Goal: Task Accomplishment & Management: Use online tool/utility

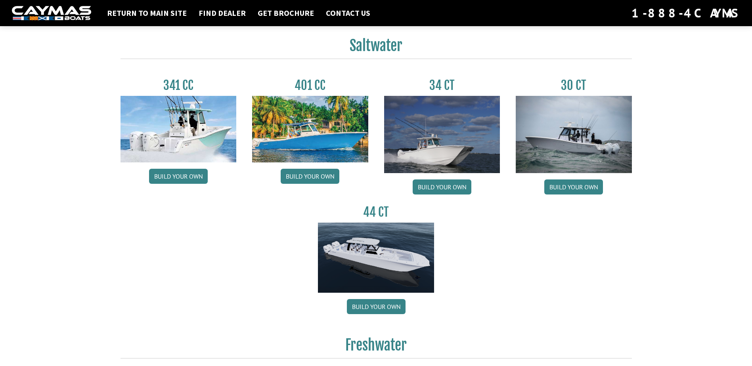
scroll to position [357, 0]
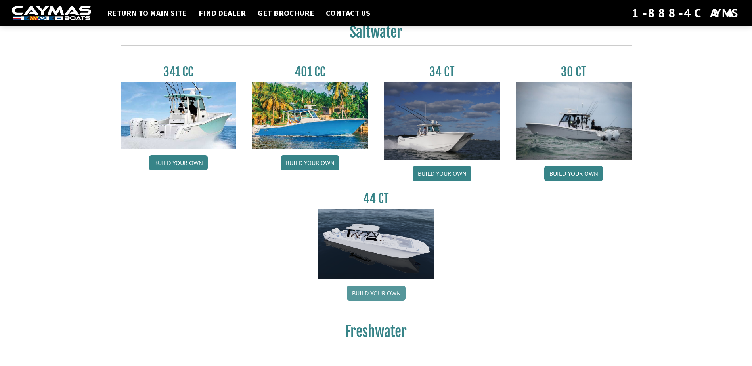
click at [364, 292] on link "Build your own" at bounding box center [376, 293] width 59 height 15
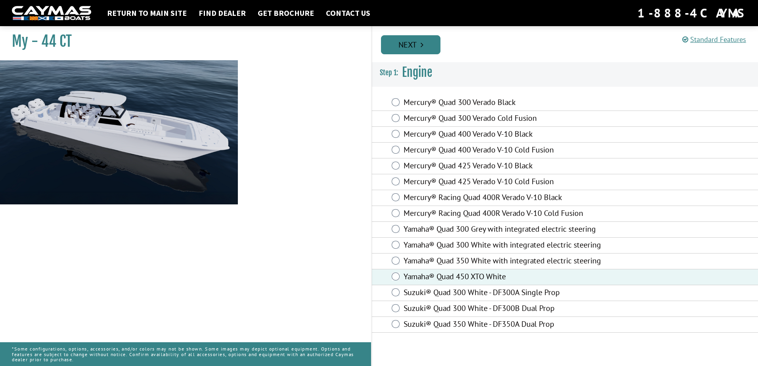
click at [414, 48] on link "Next" at bounding box center [410, 44] width 59 height 19
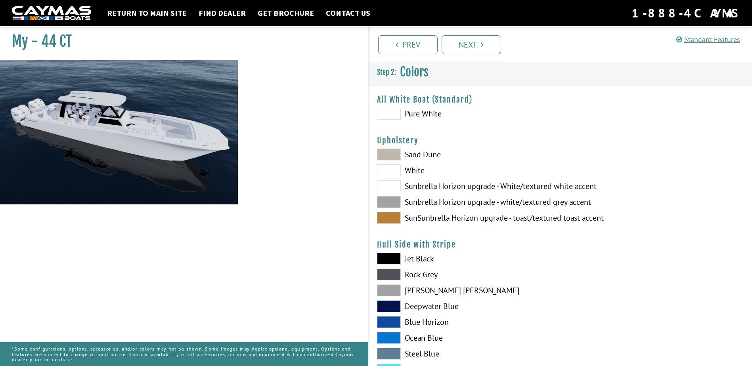
click at [393, 215] on span at bounding box center [389, 218] width 24 height 12
click at [384, 337] on span at bounding box center [389, 338] width 24 height 12
click at [390, 337] on span at bounding box center [389, 338] width 24 height 12
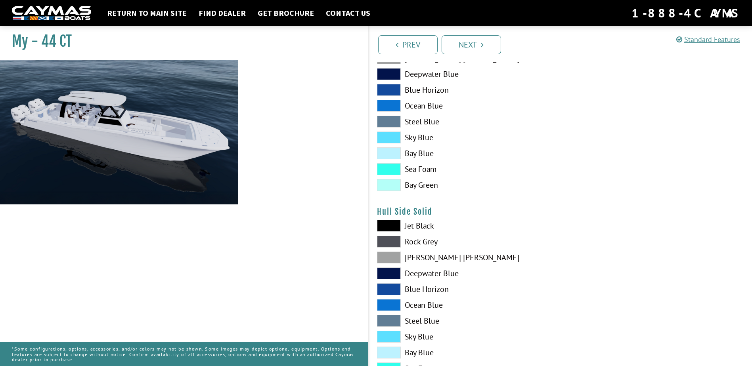
scroll to position [238, 0]
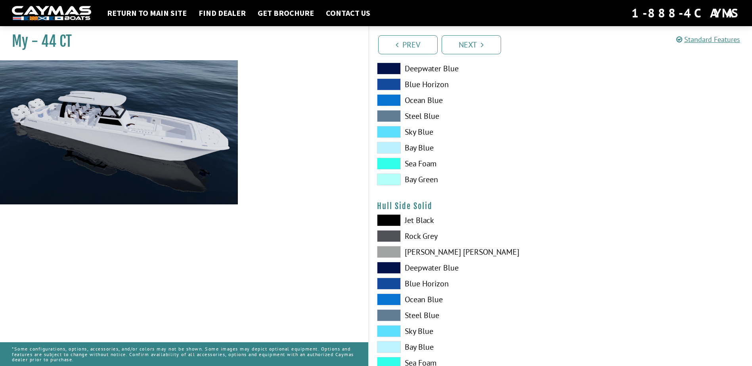
click at [389, 301] on span at bounding box center [389, 300] width 24 height 12
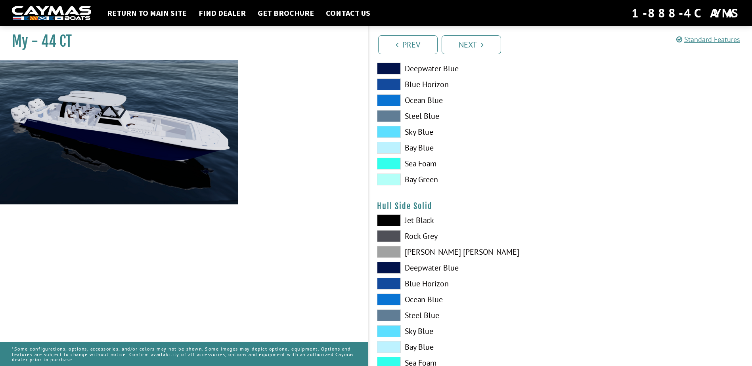
click at [388, 300] on span at bounding box center [389, 300] width 24 height 12
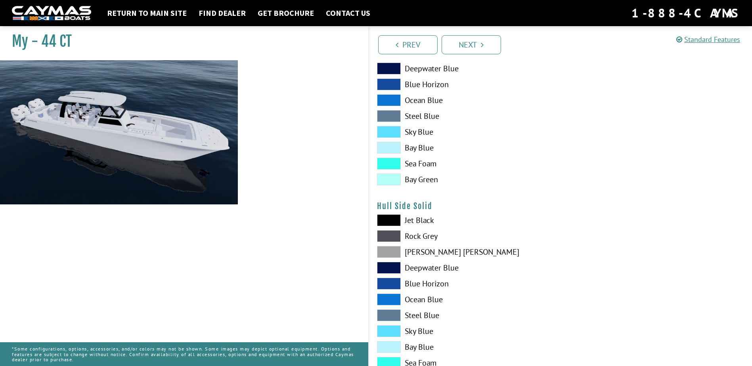
click at [389, 301] on span at bounding box center [389, 300] width 24 height 12
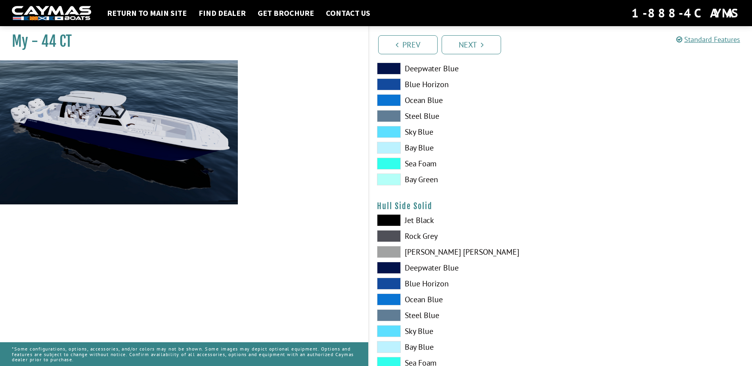
click at [389, 301] on span at bounding box center [389, 300] width 24 height 12
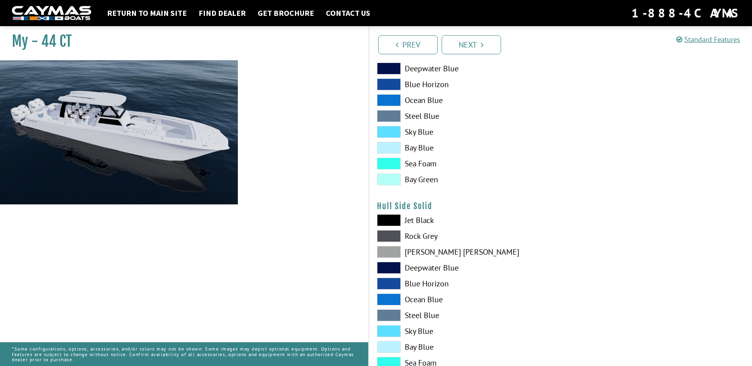
click at [386, 334] on span at bounding box center [389, 332] width 24 height 12
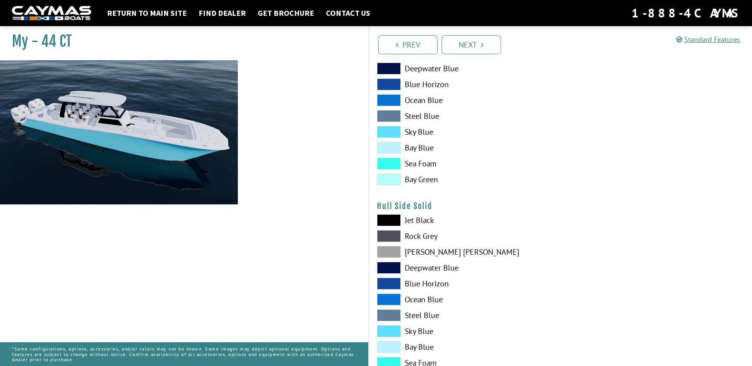
click at [386, 334] on span at bounding box center [389, 332] width 24 height 12
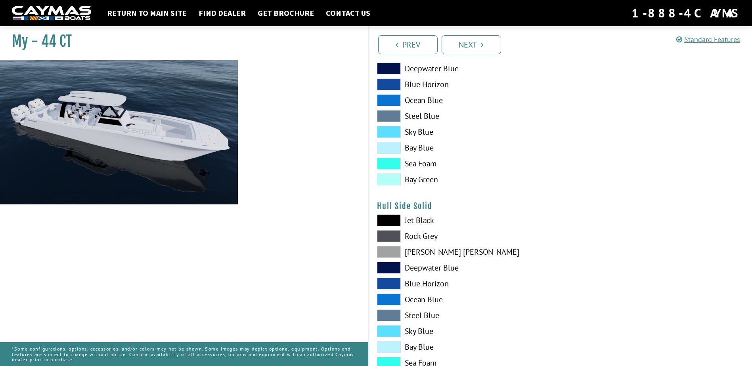
scroll to position [278, 0]
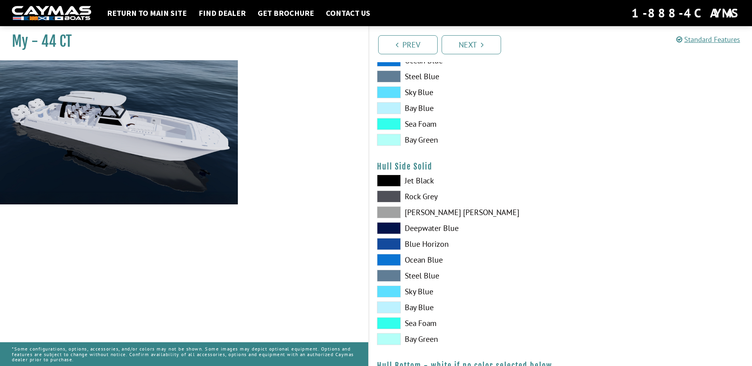
click at [388, 328] on span at bounding box center [389, 324] width 24 height 12
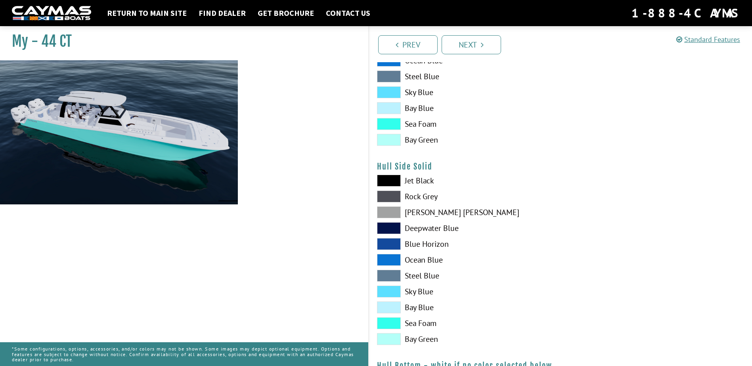
click at [385, 292] on span at bounding box center [389, 292] width 24 height 12
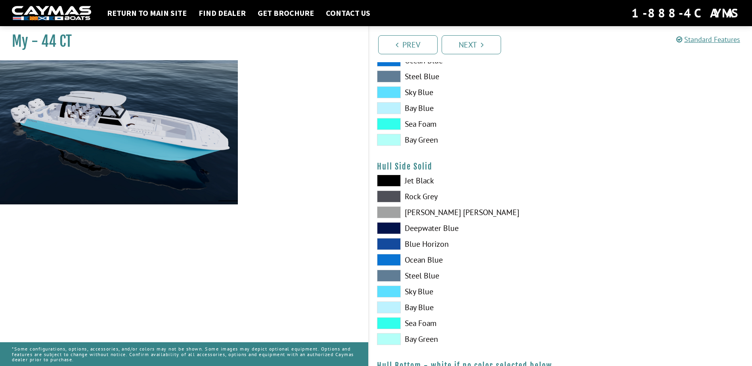
click at [384, 325] on span at bounding box center [389, 324] width 24 height 12
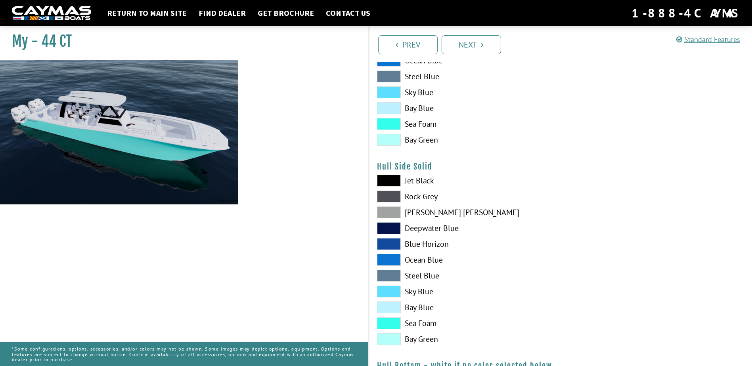
click at [388, 276] on span at bounding box center [389, 276] width 24 height 12
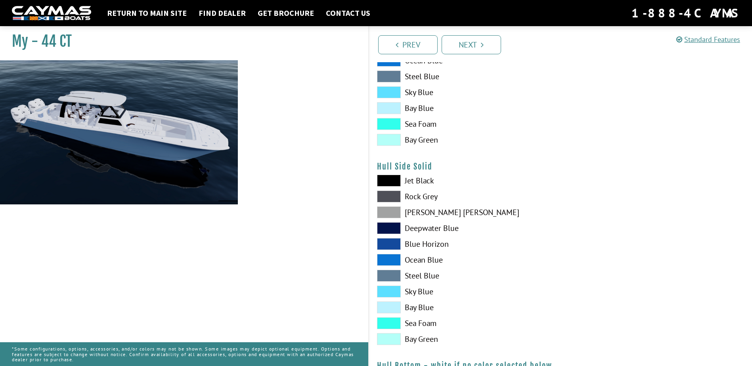
click at [388, 277] on span at bounding box center [389, 276] width 24 height 12
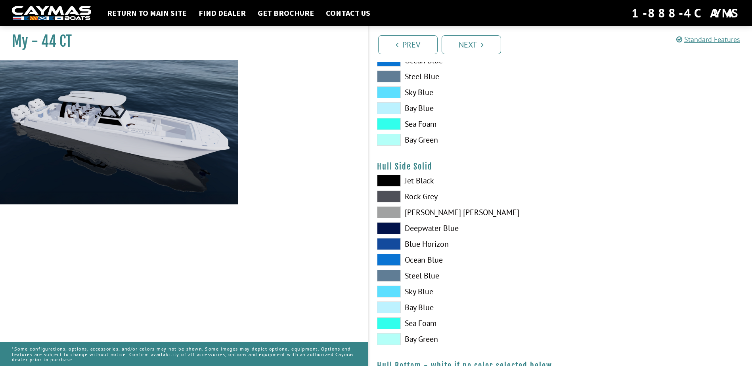
click at [390, 213] on span at bounding box center [389, 213] width 24 height 12
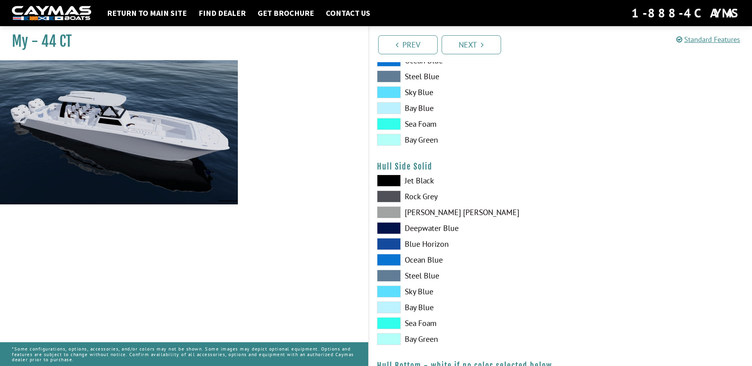
click at [388, 196] on span at bounding box center [389, 197] width 24 height 12
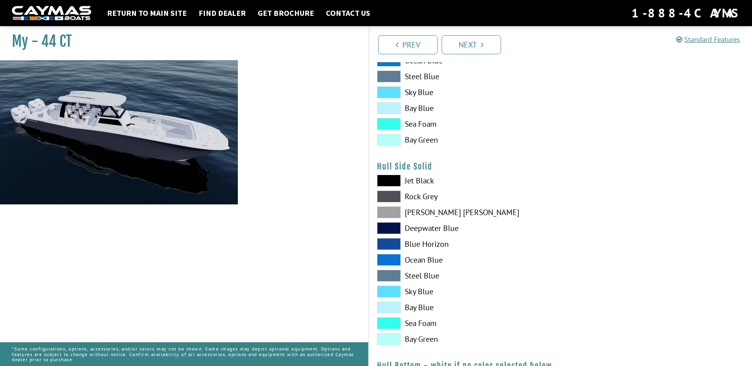
click at [386, 244] on span at bounding box center [389, 244] width 24 height 12
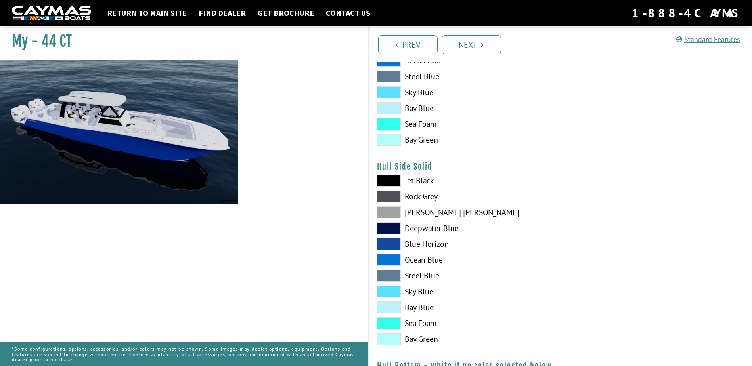
click at [388, 260] on span at bounding box center [389, 260] width 24 height 12
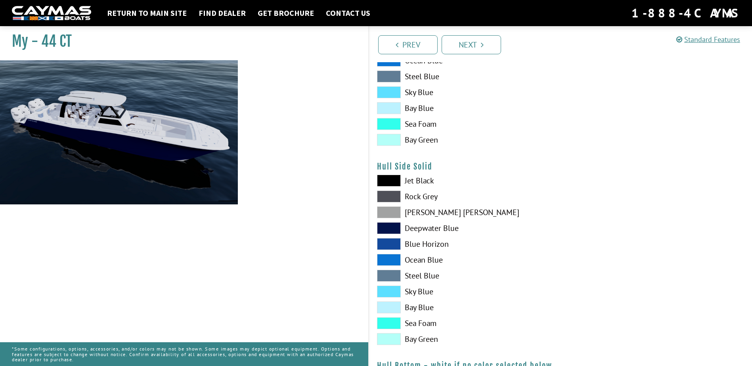
click at [388, 261] on span at bounding box center [389, 260] width 24 height 12
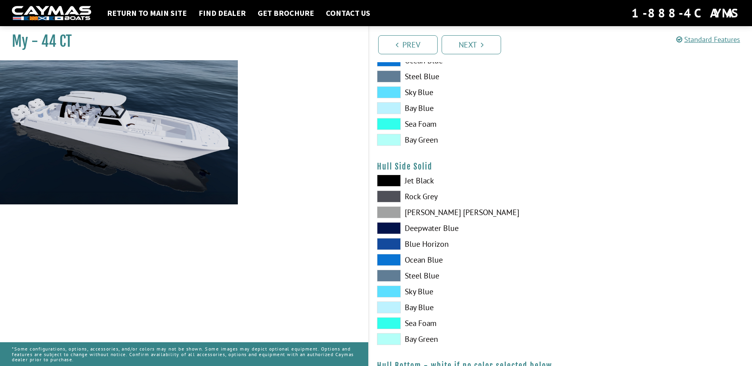
click at [386, 325] on span at bounding box center [389, 324] width 24 height 12
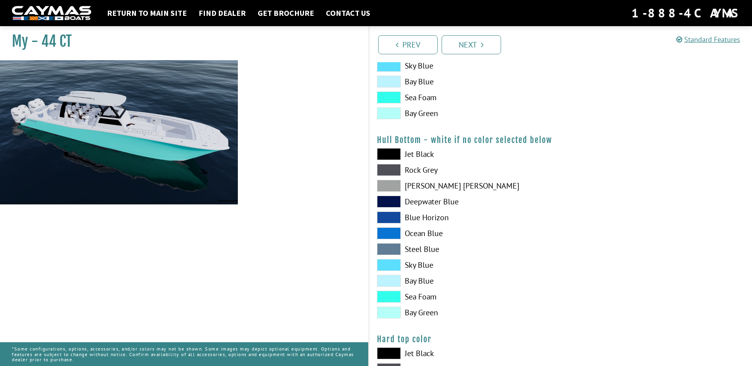
scroll to position [516, 0]
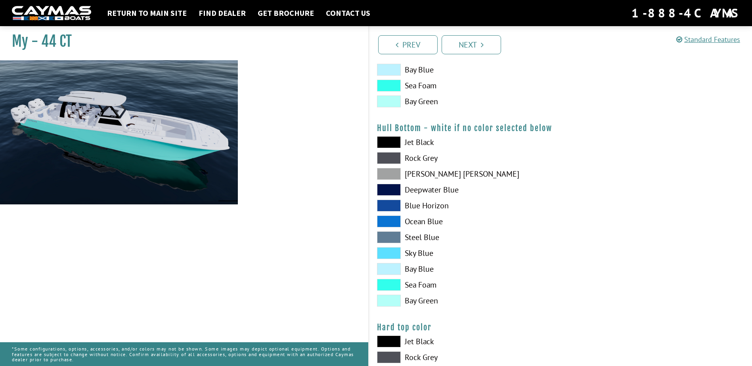
click at [393, 219] on span at bounding box center [389, 222] width 24 height 12
click at [393, 221] on span at bounding box center [389, 222] width 24 height 12
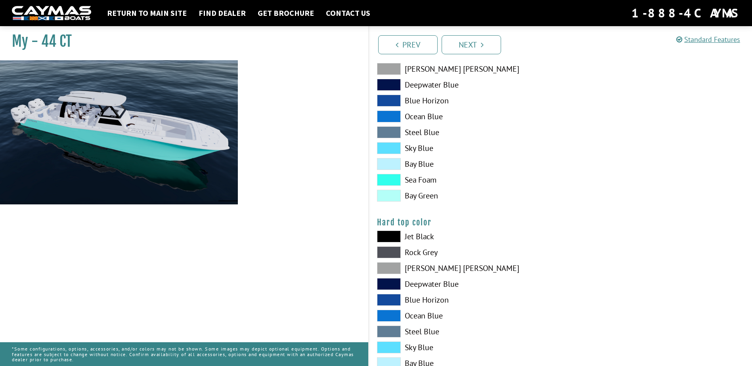
scroll to position [674, 0]
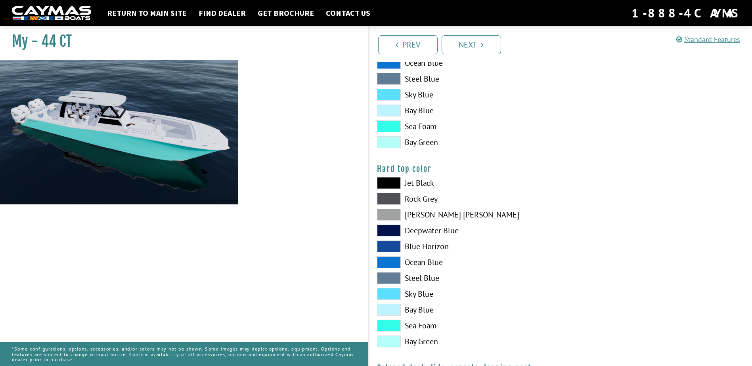
click at [392, 322] on span at bounding box center [389, 326] width 24 height 12
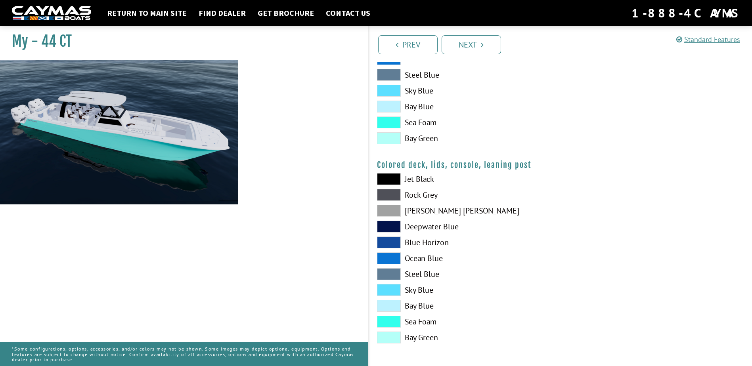
scroll to position [878, 0]
click at [386, 324] on span at bounding box center [389, 322] width 24 height 12
click at [458, 45] on link "Next" at bounding box center [471, 44] width 59 height 19
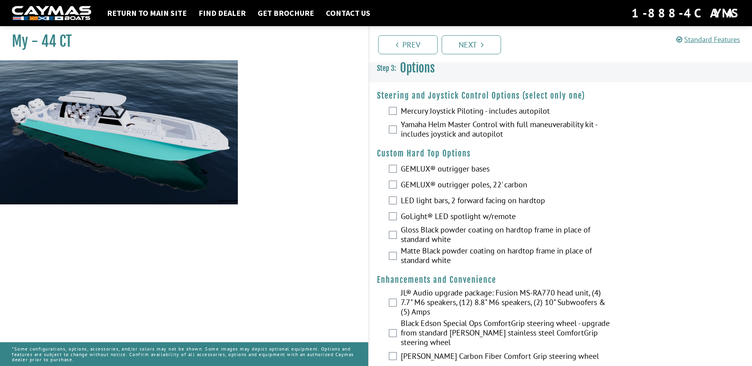
scroll to position [0, 0]
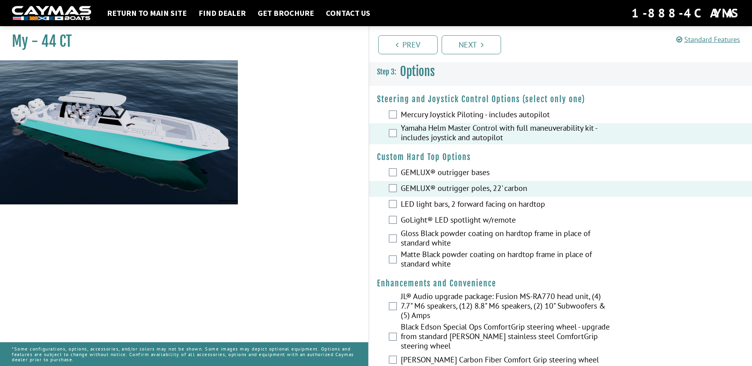
click at [397, 205] on div "LED light bars, 2 forward facing on hardtop" at bounding box center [561, 205] width 384 height 16
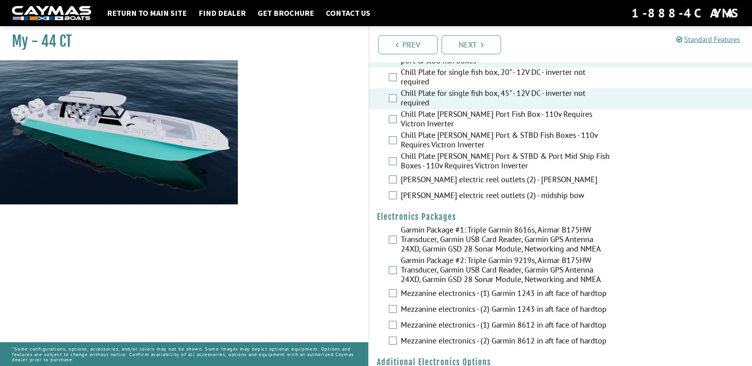
scroll to position [1004, 0]
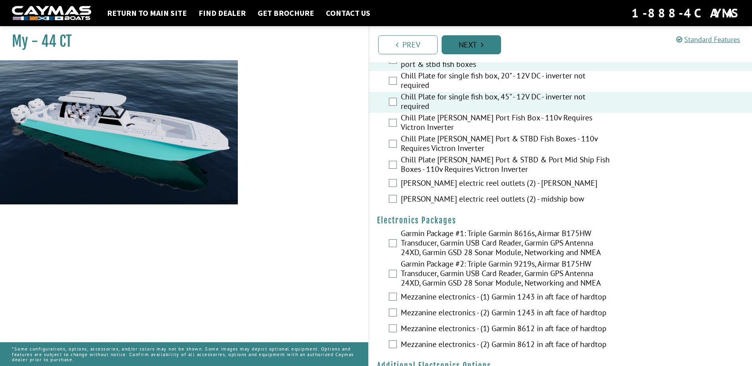
click at [468, 46] on link "Next" at bounding box center [471, 44] width 59 height 19
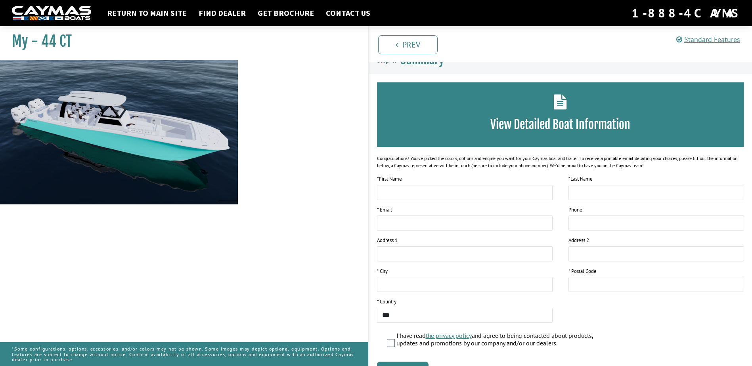
scroll to position [0, 0]
